Goal: Information Seeking & Learning: Learn about a topic

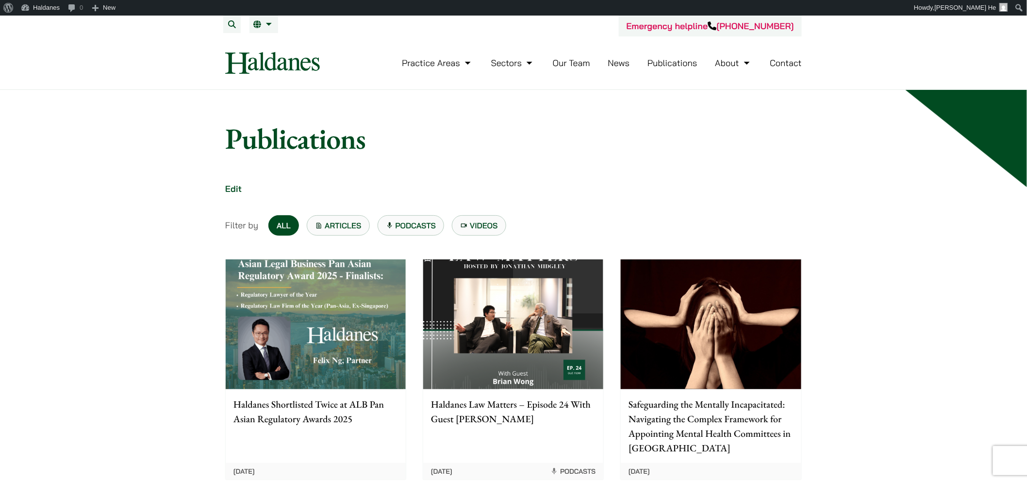
click at [303, 65] on img at bounding box center [272, 63] width 95 height 22
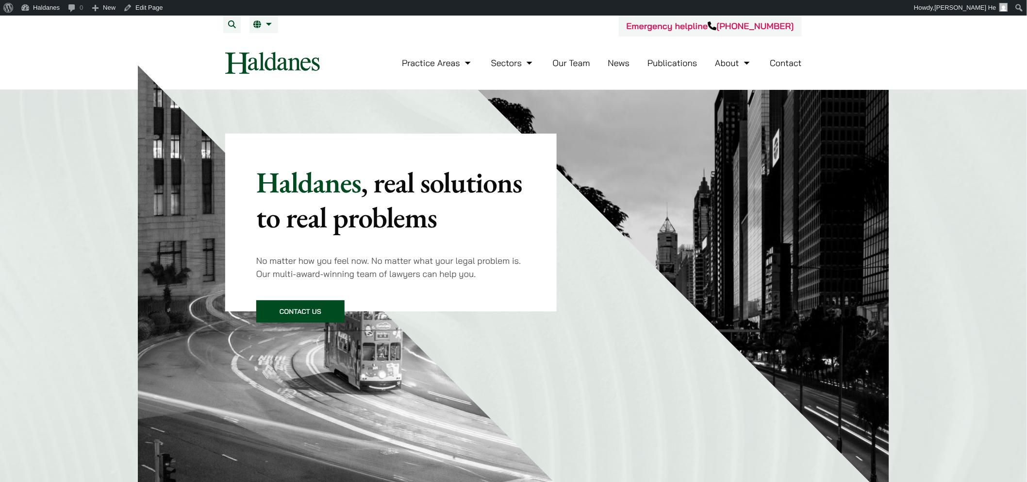
click at [678, 65] on link "Publications" at bounding box center [673, 62] width 50 height 11
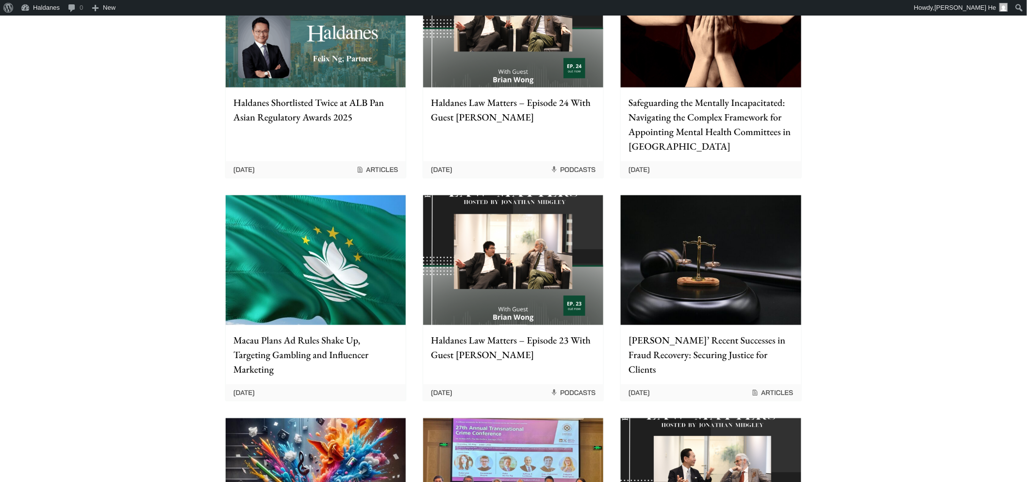
scroll to position [162, 0]
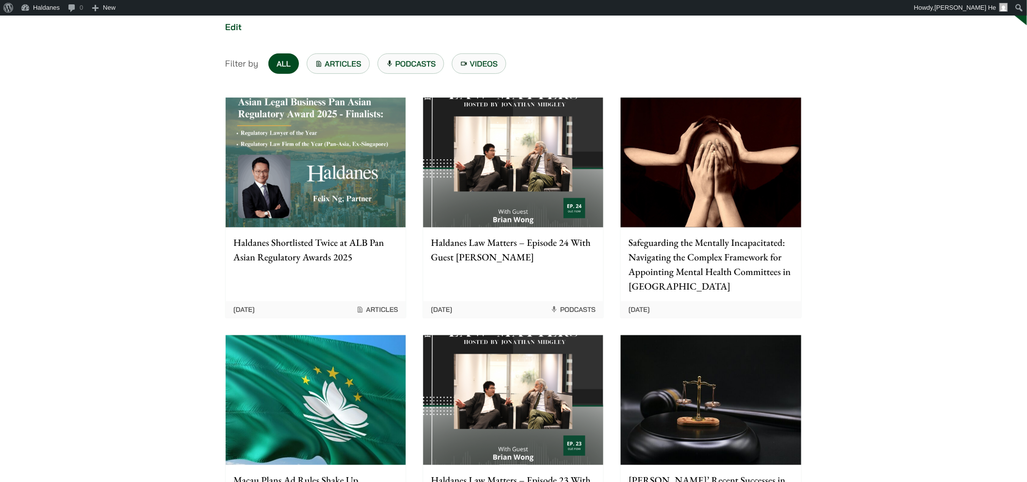
click at [381, 279] on div "Haldanes Shortlisted Twice at ALB Pan Asian Regulatory Awards 2025" at bounding box center [316, 256] width 180 height 59
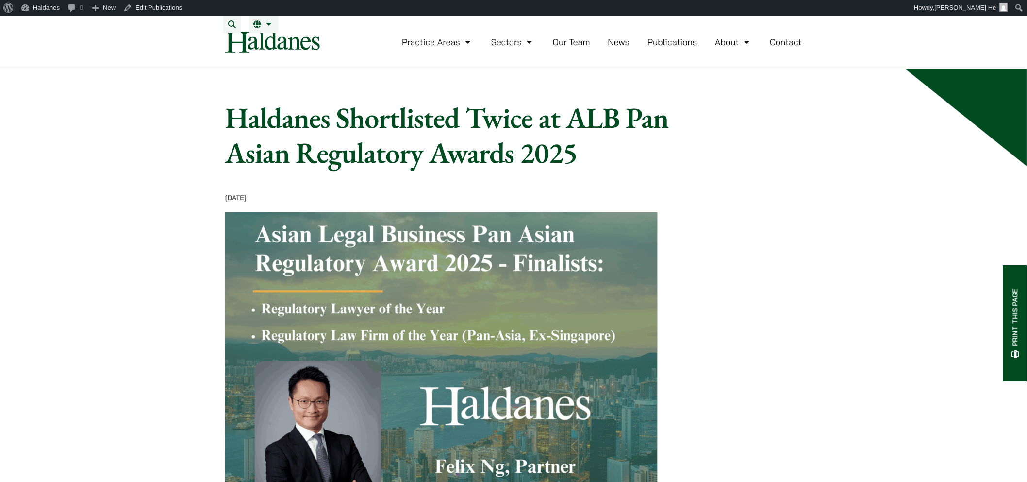
click at [249, 61] on nav "Practice Areas Antitrust and Competition Law Civil Litigation & Dispute Resolut…" at bounding box center [513, 42] width 577 height 53
click at [263, 47] on span "繁" at bounding box center [261, 44] width 8 height 10
click at [260, 53] on img at bounding box center [272, 42] width 95 height 22
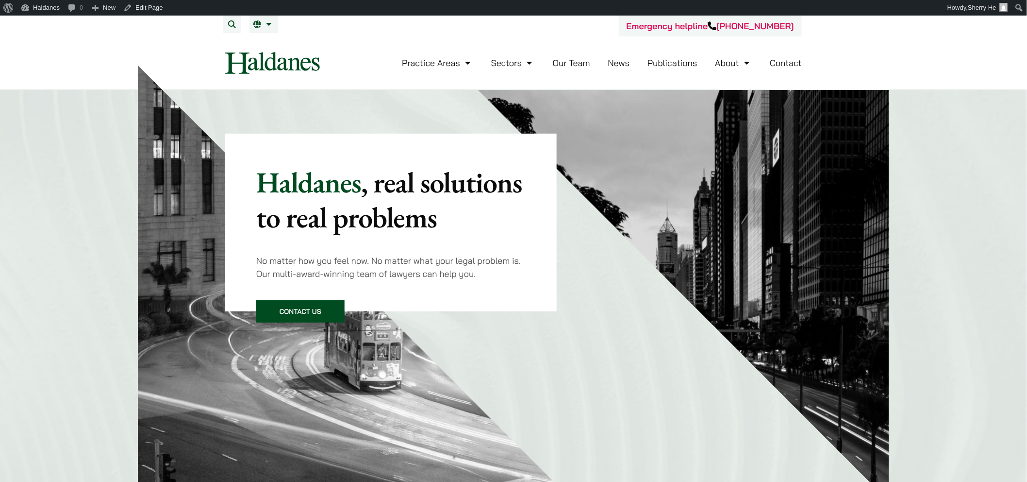
click at [308, 75] on nav "Practice Areas Antitrust and Competition Law Civil Litigation & Dispute Resolut…" at bounding box center [513, 62] width 577 height 53
click at [257, 42] on span "繁" at bounding box center [261, 44] width 8 height 10
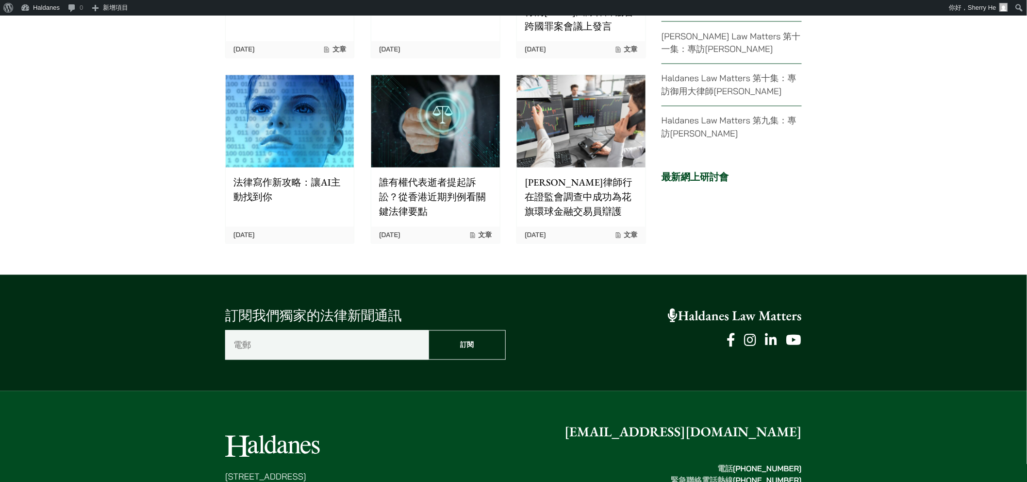
scroll to position [2375, 0]
